Goal: Book appointment/travel/reservation

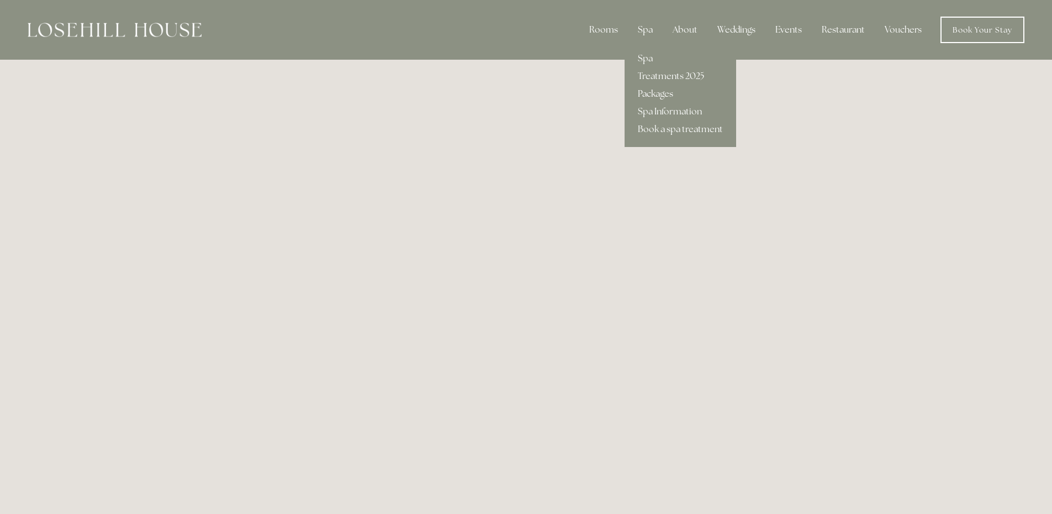
click at [669, 92] on link "Packages" at bounding box center [681, 94] width 112 height 18
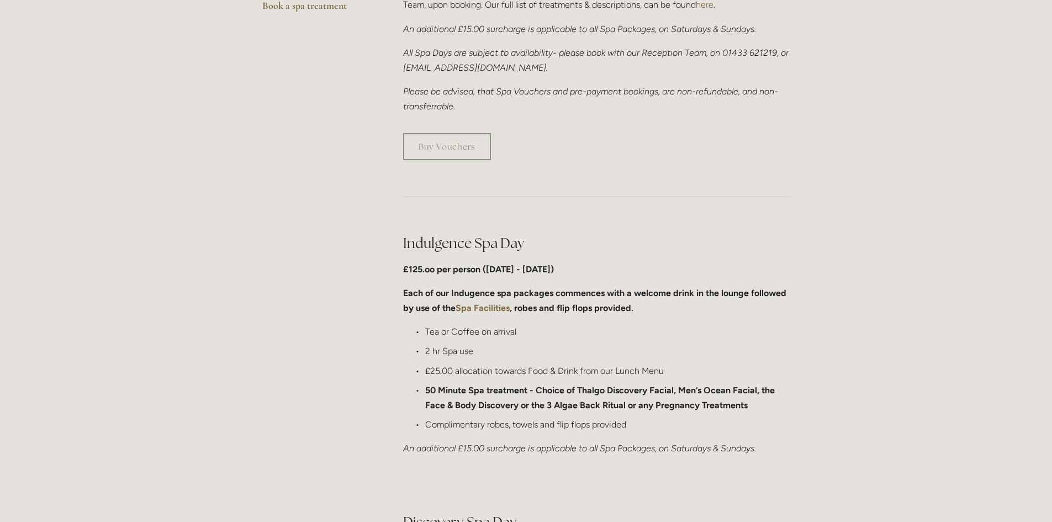
scroll to position [387, 0]
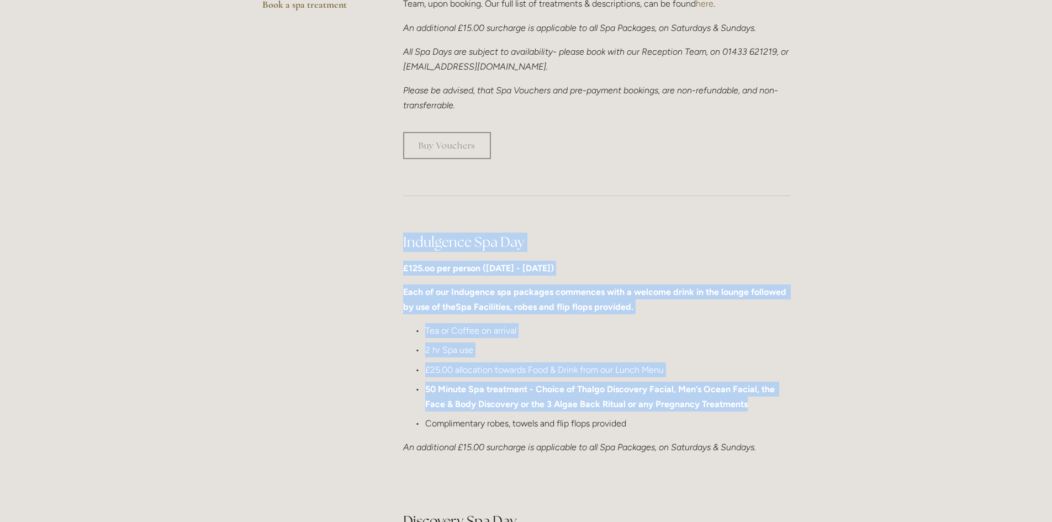
drag, startPoint x: 398, startPoint y: 241, endPoint x: 755, endPoint y: 400, distance: 391.1
click at [755, 400] on div "Indulgence Spa Day £125.oo per person (Monday - Friday) Each of our Indugence s…" at bounding box center [597, 343] width 406 height 241
copy div "Indulgence Spa Day £125.oo per person (Monday - Friday) Each of our Indugence s…"
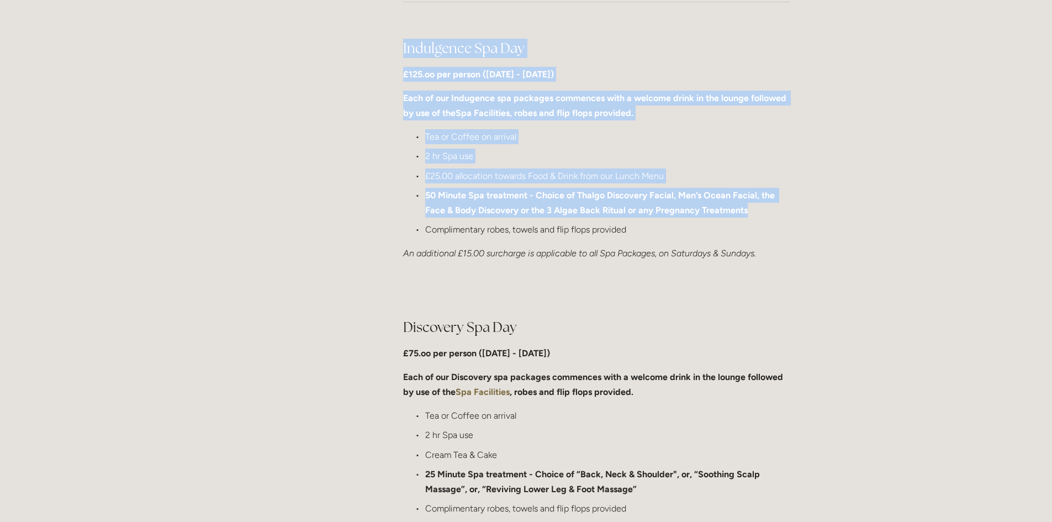
scroll to position [663, 0]
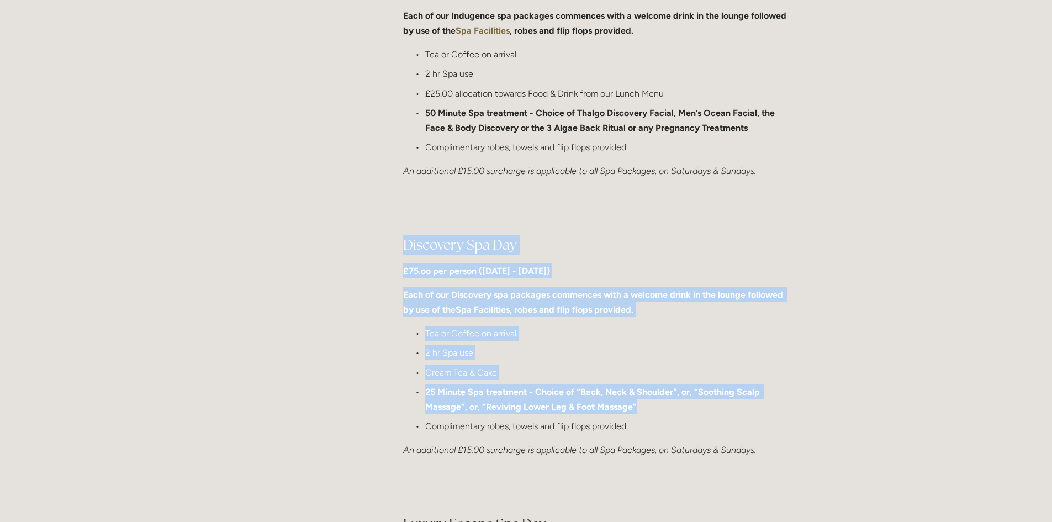
drag, startPoint x: 396, startPoint y: 239, endPoint x: 650, endPoint y: 402, distance: 302.1
click at [651, 402] on div "Discovery Spa Day £75.oo per person (Monday - Friday) Each of our Discovery spa…" at bounding box center [597, 346] width 406 height 241
copy div "Discovery Spa Day £75.oo per person (Monday - Friday) Each of our Discovery spa…"
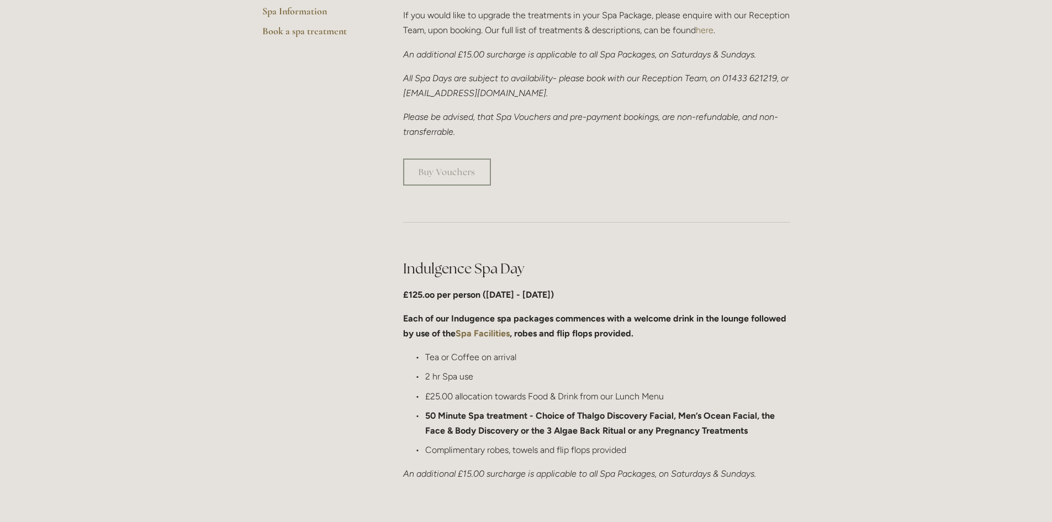
scroll to position [24, 0]
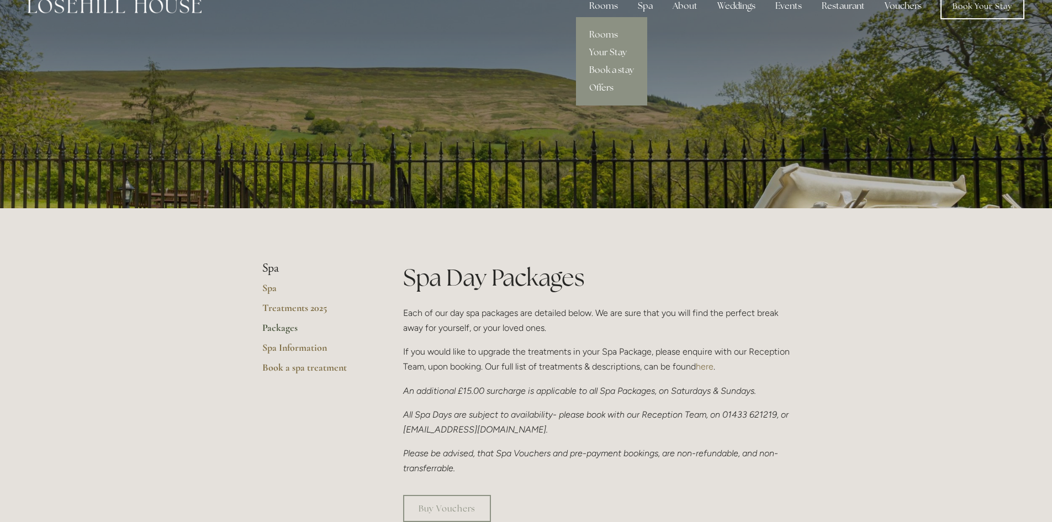
click at [601, 3] on div "Rooms" at bounding box center [603, 6] width 46 height 22
